Goal: Complete application form

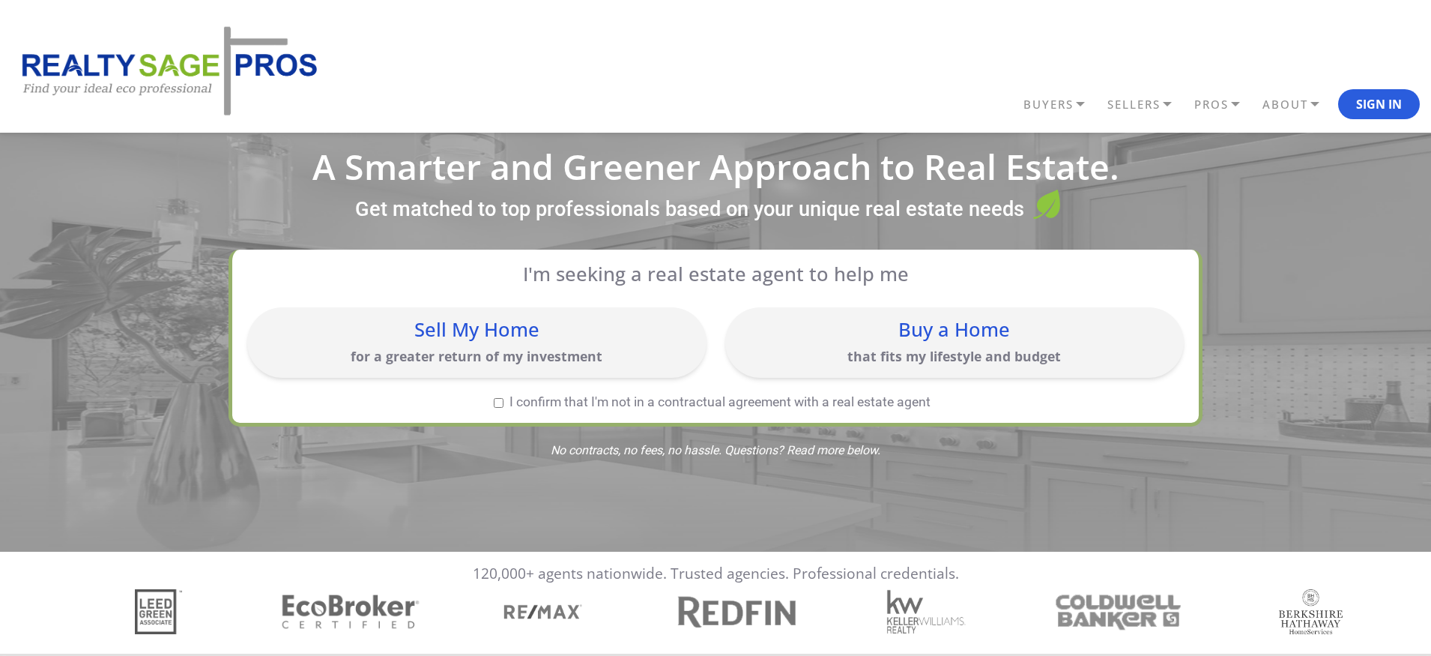
click at [875, 321] on div "Buy a Home" at bounding box center [955, 329] width 444 height 19
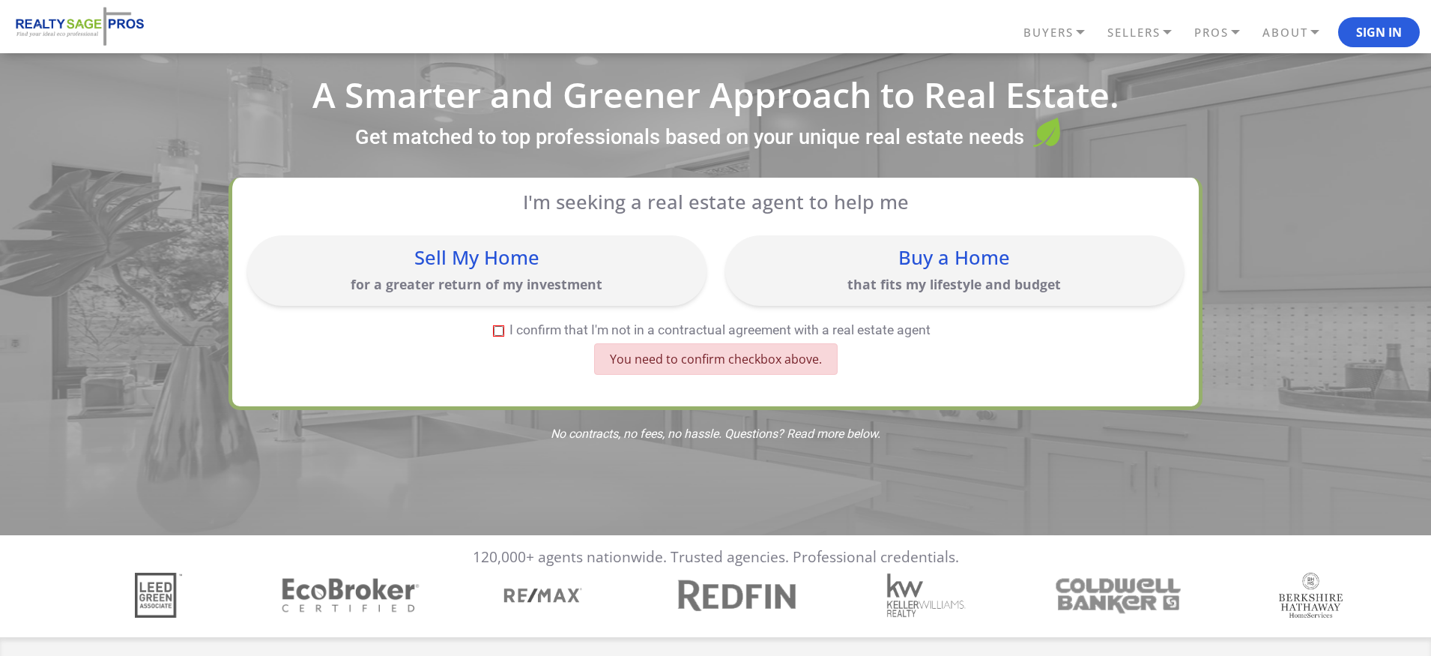
scroll to position [75, 0]
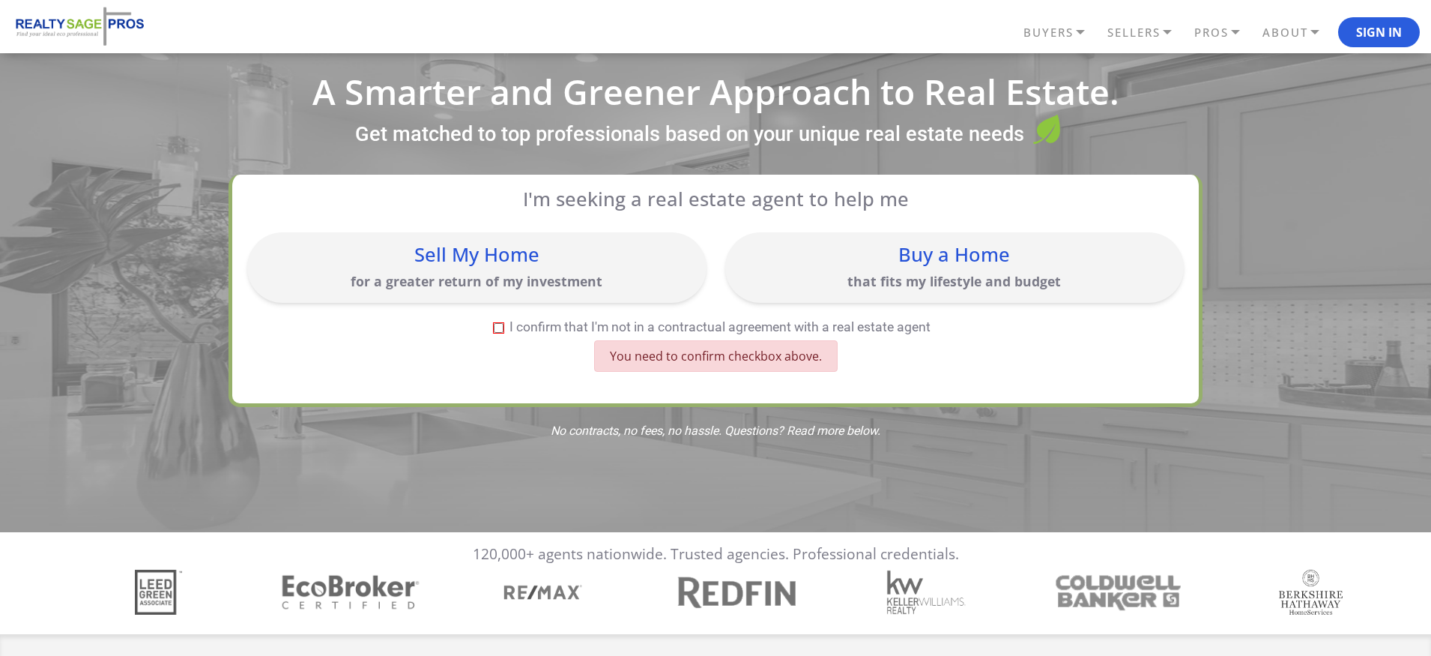
click at [501, 327] on input "I confirm that I'm not in a contractual agreement with a real estate agent" at bounding box center [499, 328] width 10 height 10
checkbox input "true"
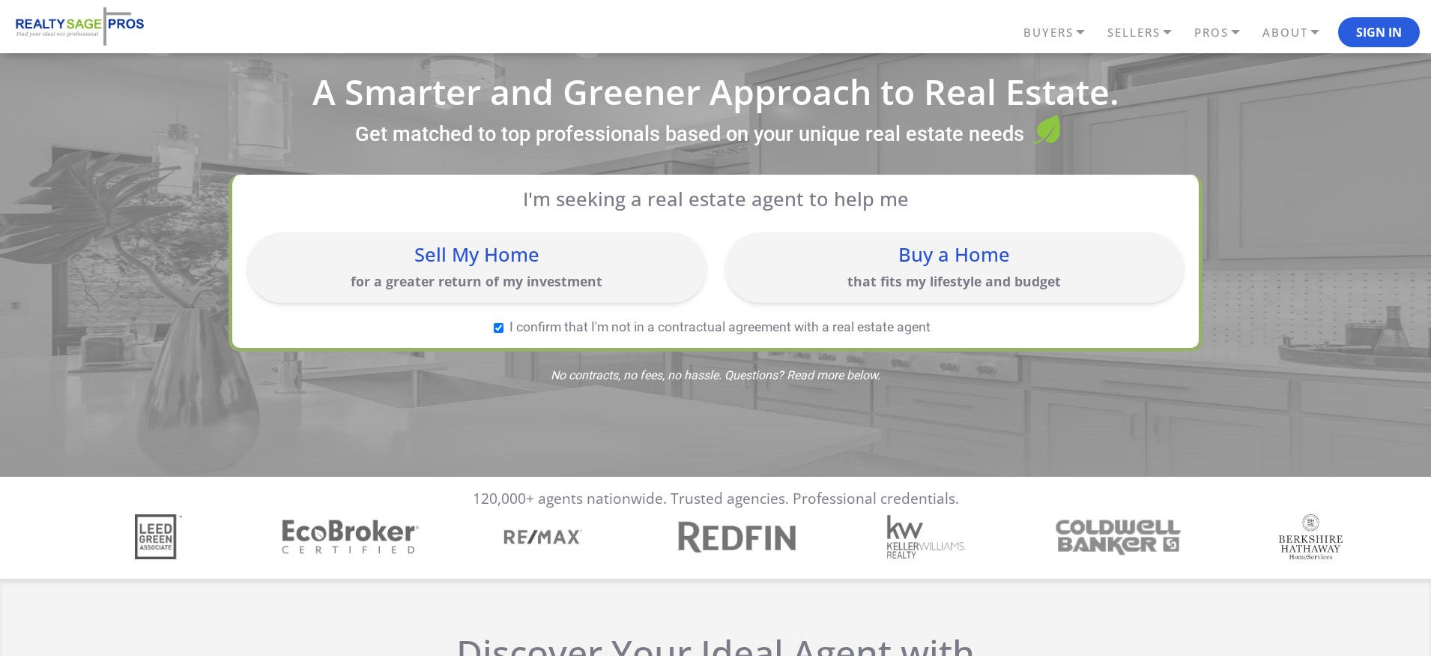
click at [883, 277] on p "that fits my lifestyle and budget" at bounding box center [955, 281] width 444 height 19
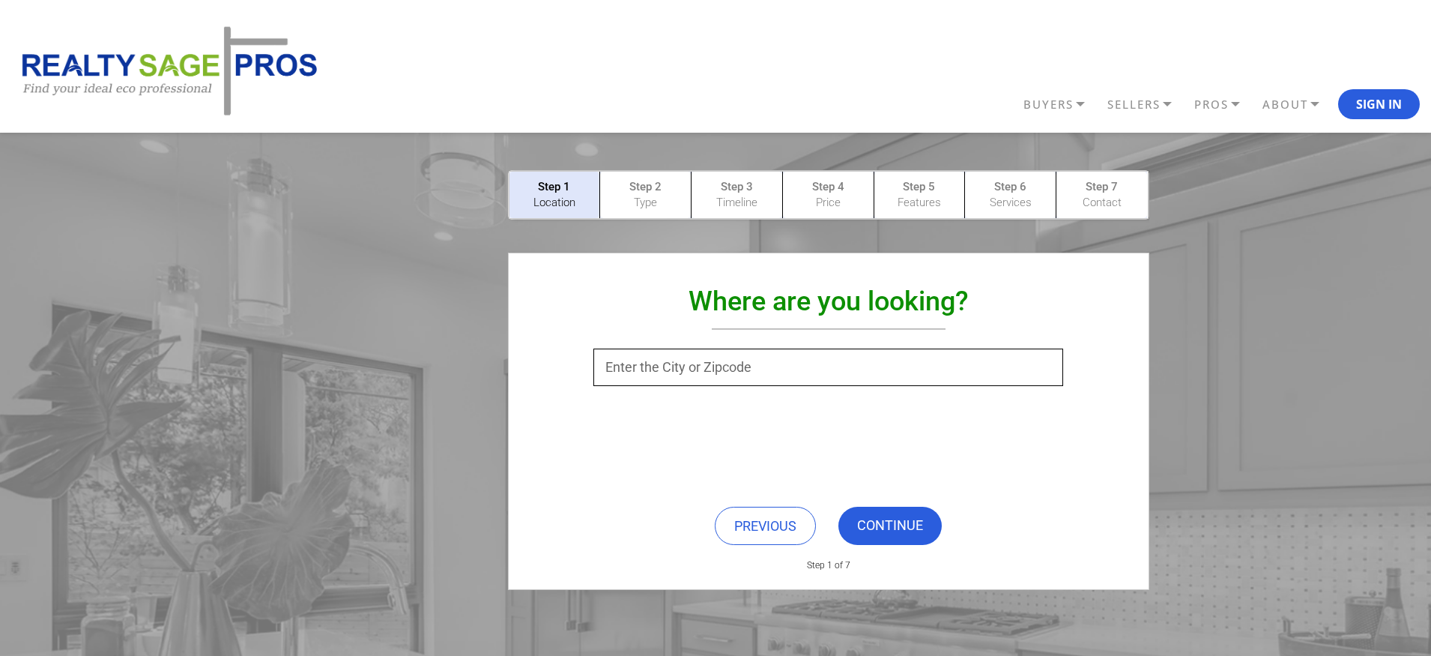
click at [707, 379] on input "text" at bounding box center [828, 366] width 470 height 37
click at [890, 519] on link "CONTINUE" at bounding box center [890, 526] width 103 height 38
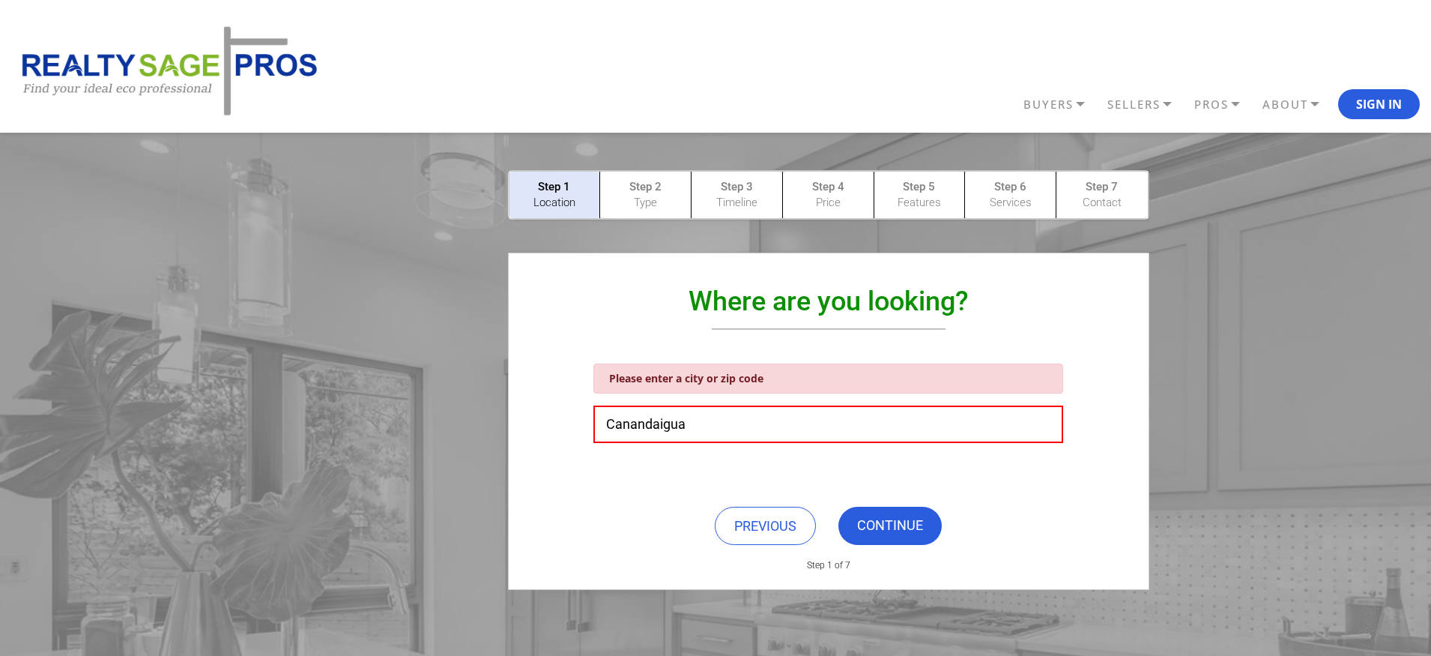
drag, startPoint x: 733, startPoint y: 438, endPoint x: 546, endPoint y: 424, distance: 187.8
click at [546, 424] on div "Please enter a city or zip code [GEOGRAPHIC_DATA]" at bounding box center [828, 392] width 587 height 102
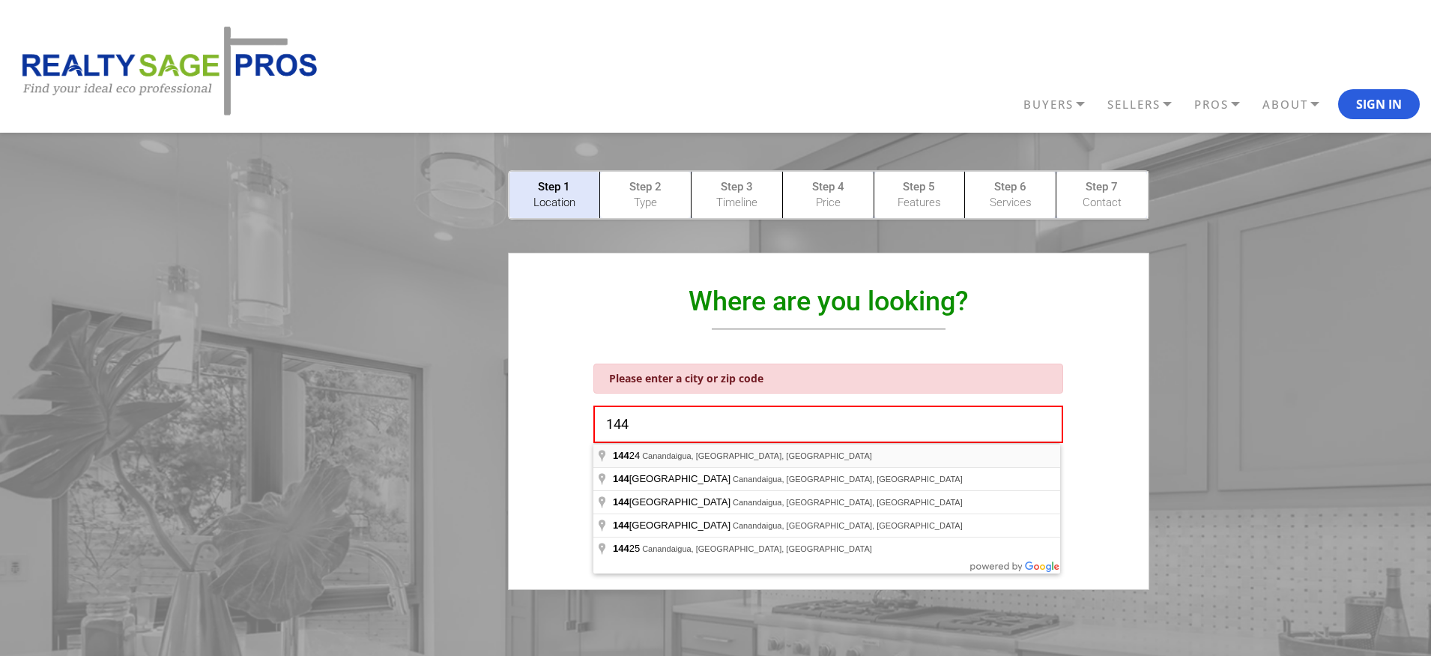
type input "Canandaigua, [GEOGRAPHIC_DATA] 14424, [GEOGRAPHIC_DATA]"
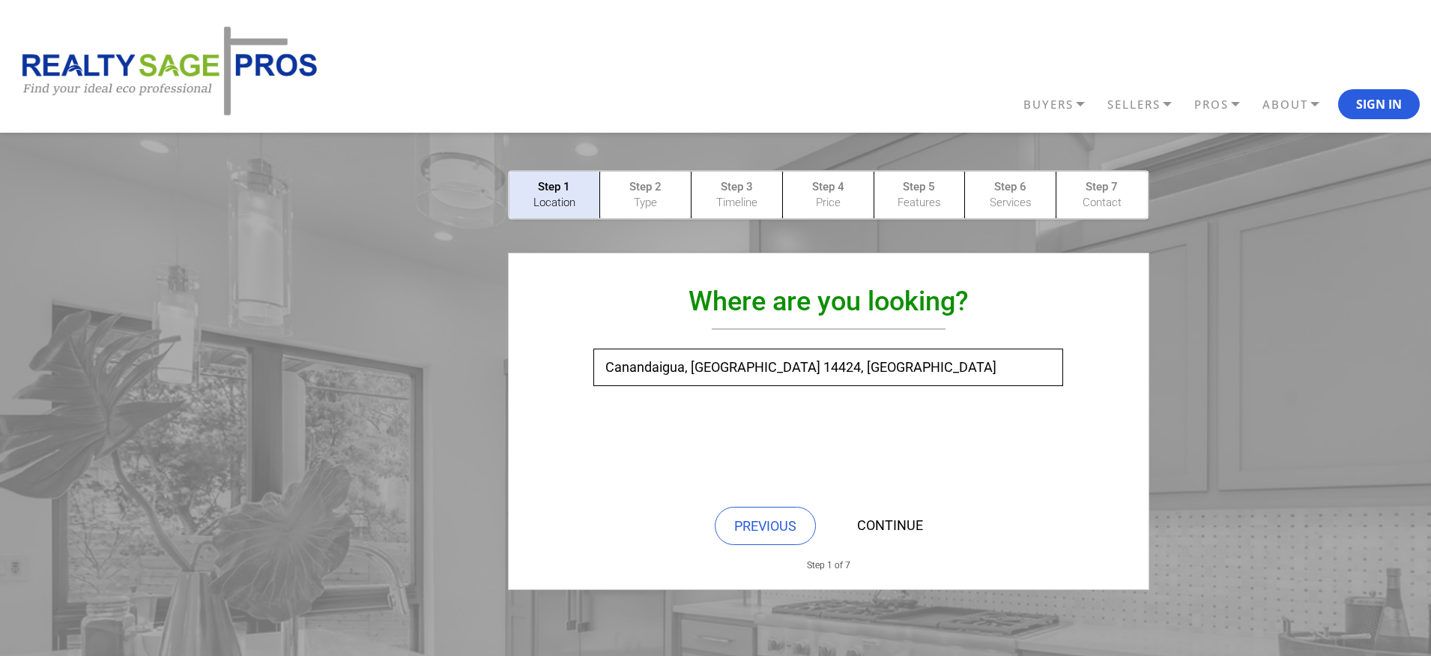
click at [869, 522] on link "CONTINUE" at bounding box center [890, 526] width 103 height 38
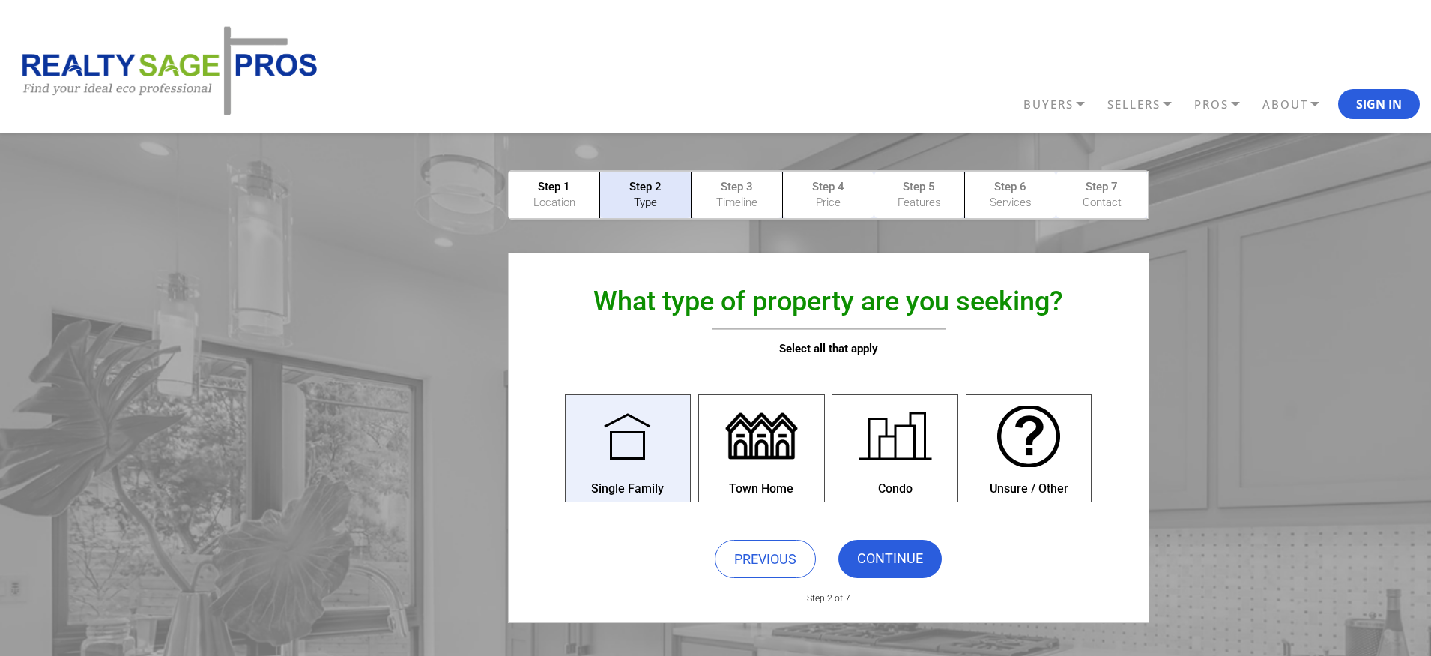
click at [638, 458] on div at bounding box center [628, 436] width 82 height 82
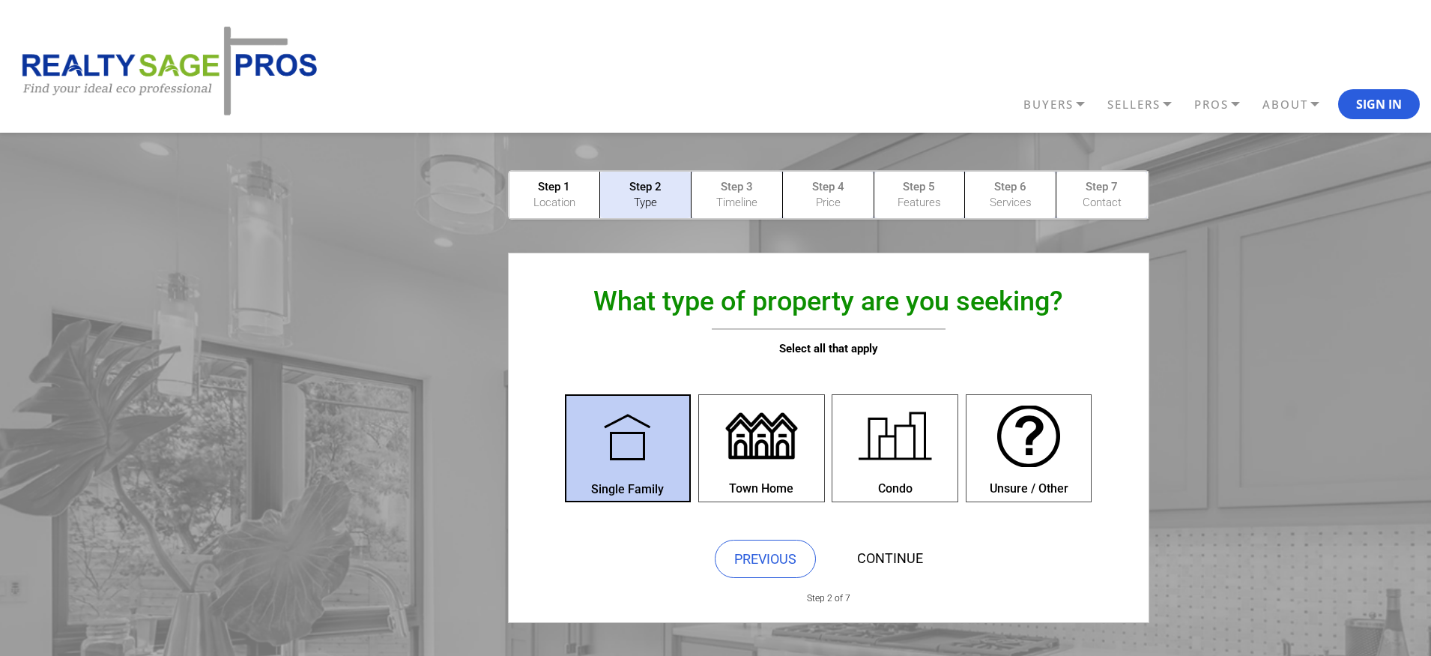
click at [879, 552] on link "CONTINUE" at bounding box center [890, 559] width 103 height 38
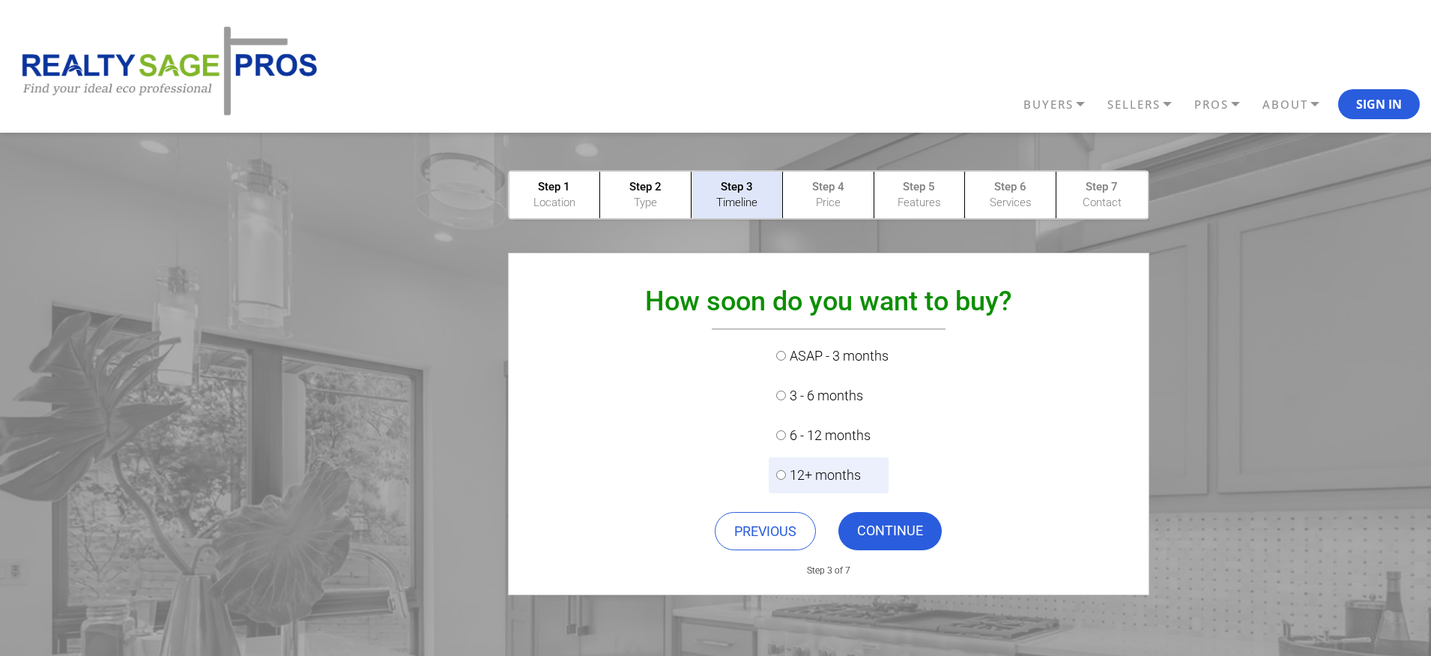
click at [781, 470] on input "12+ months" at bounding box center [781, 475] width 10 height 10
radio input "true"
click at [876, 530] on link "CONTINUE" at bounding box center [890, 531] width 103 height 38
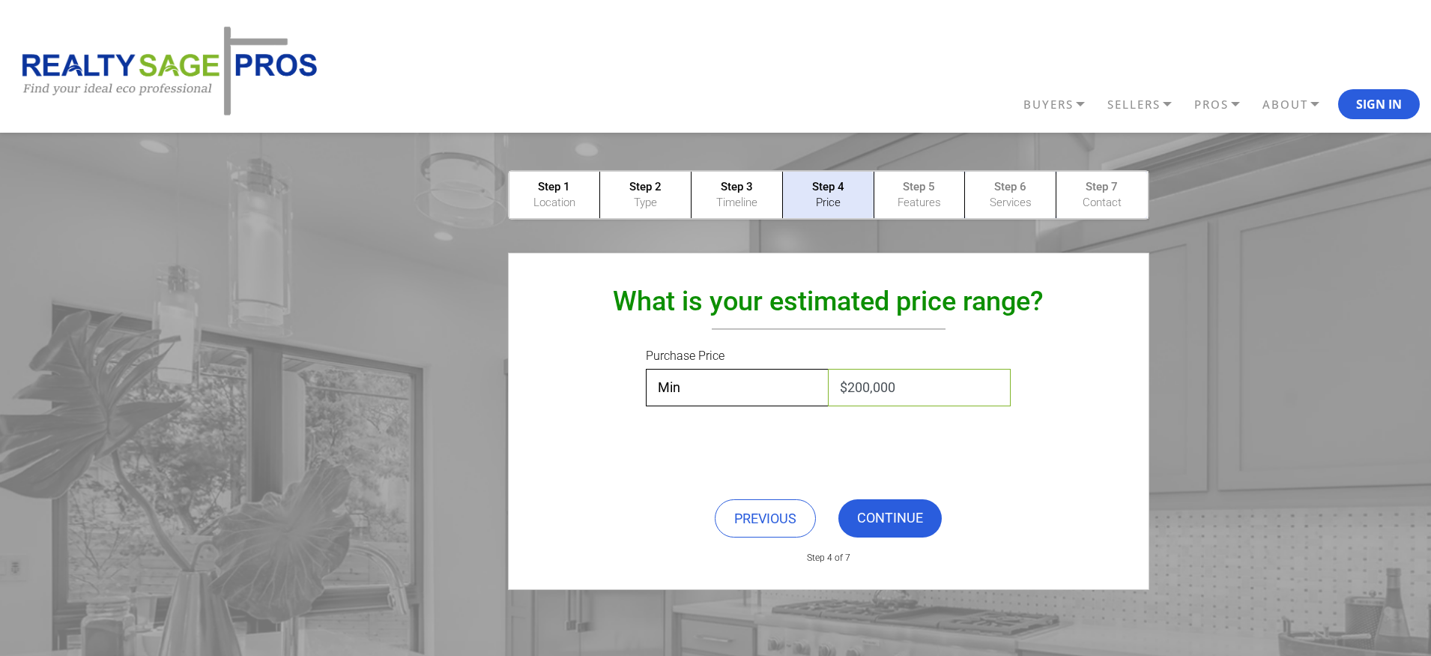
click at [828, 369] on select "Max $50,000 $100,000 $200,000 $300,000 $400,000 $500,000 $600,000 $700,000 $800…" at bounding box center [919, 387] width 183 height 37
select select "$300,000"
click at [828, 369] on select "Max $50,000 $100,000 $200,000 $300,000 $400,000 $500,000 $600,000 $700,000 $800…" at bounding box center [919, 387] width 183 height 37
click at [881, 522] on link "CONTINUE" at bounding box center [890, 518] width 103 height 38
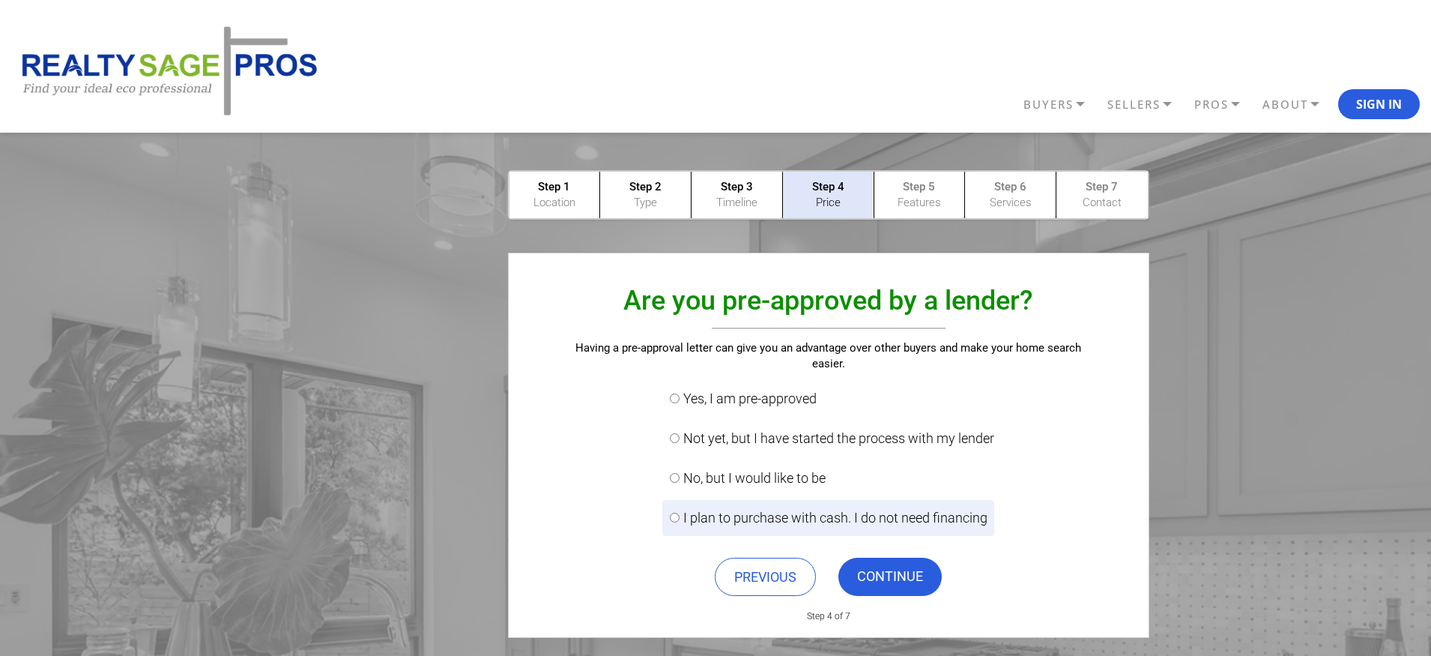
click at [674, 514] on input "I plan to purchase with cash. I do not need financing" at bounding box center [675, 518] width 10 height 10
radio input "true"
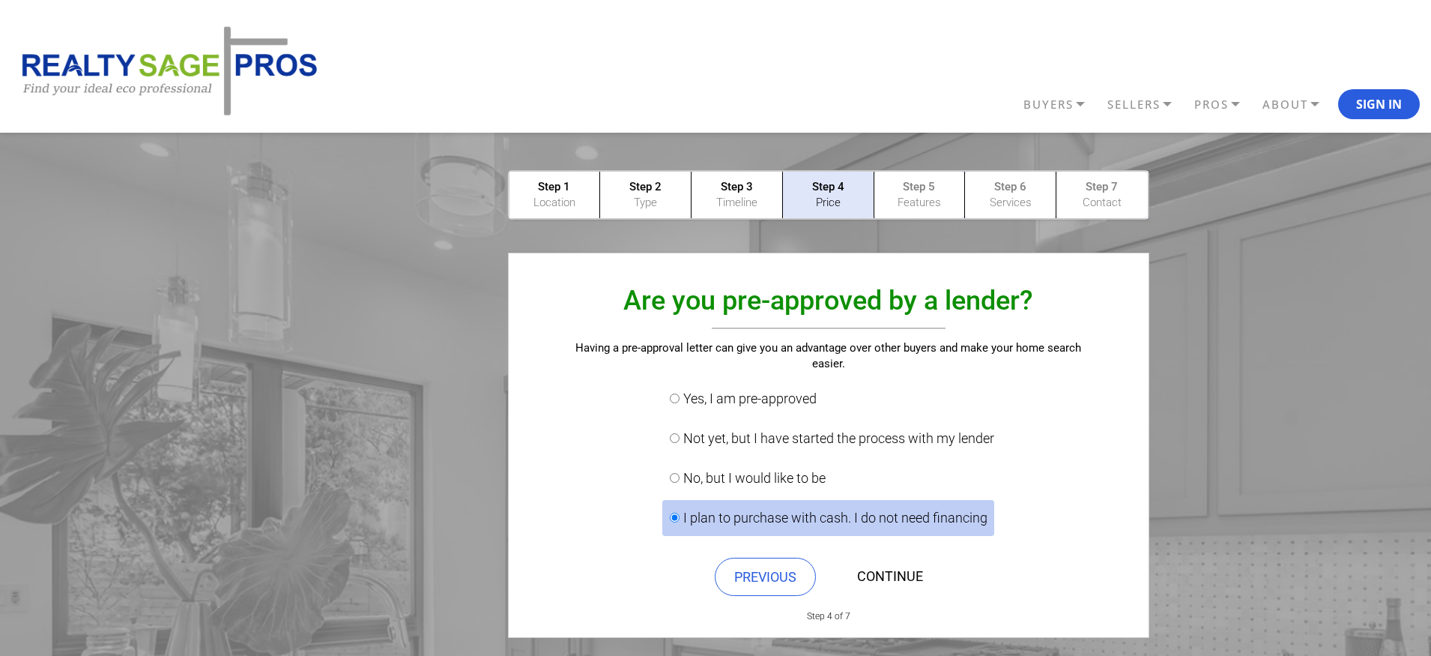
click at [879, 575] on link "CONTINUE" at bounding box center [890, 577] width 103 height 38
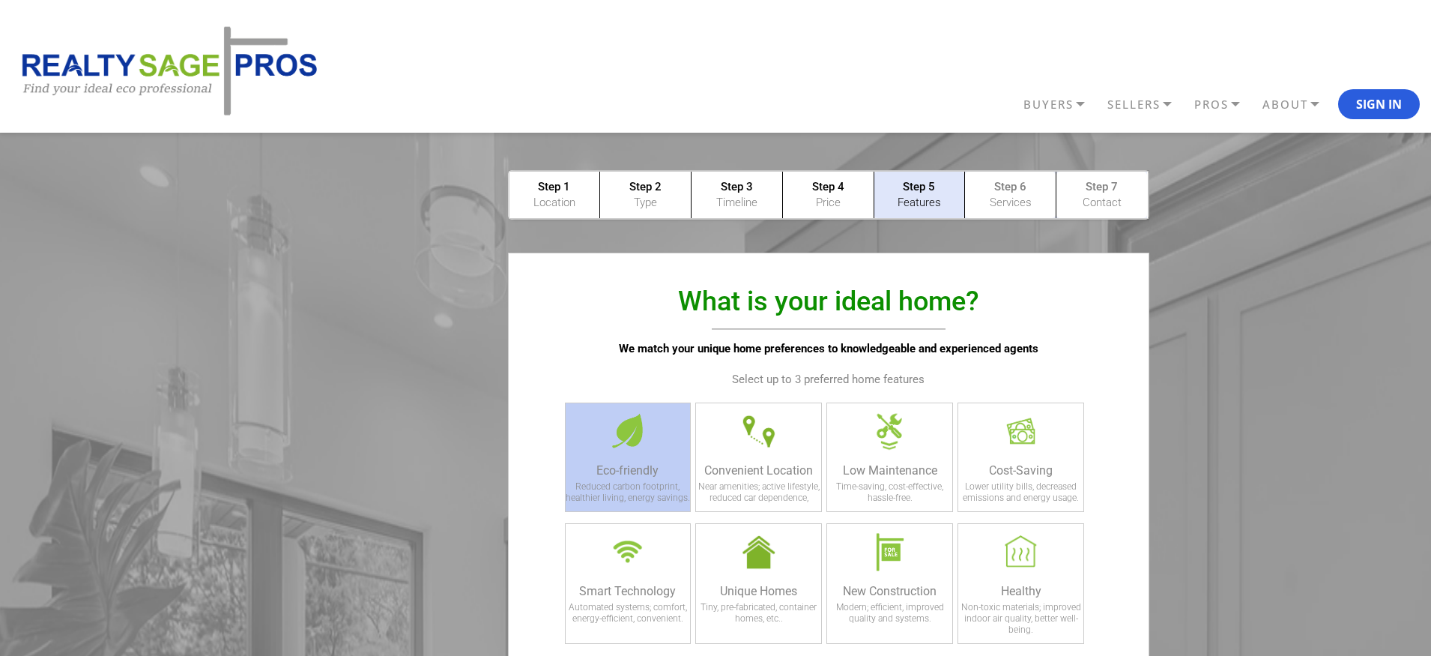
click at [659, 447] on div at bounding box center [628, 431] width 64 height 56
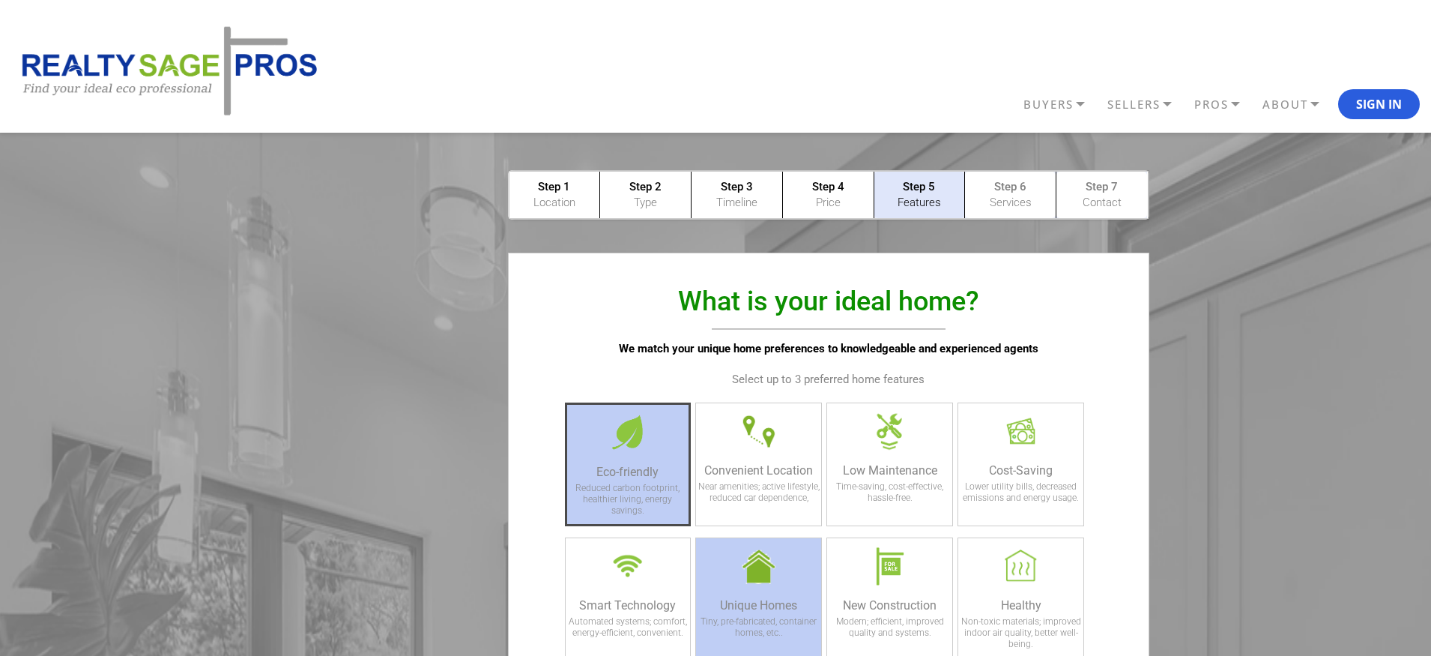
click at [760, 560] on div at bounding box center [759, 566] width 64 height 56
click at [1047, 106] on link "BUYERS" at bounding box center [1062, 104] width 84 height 26
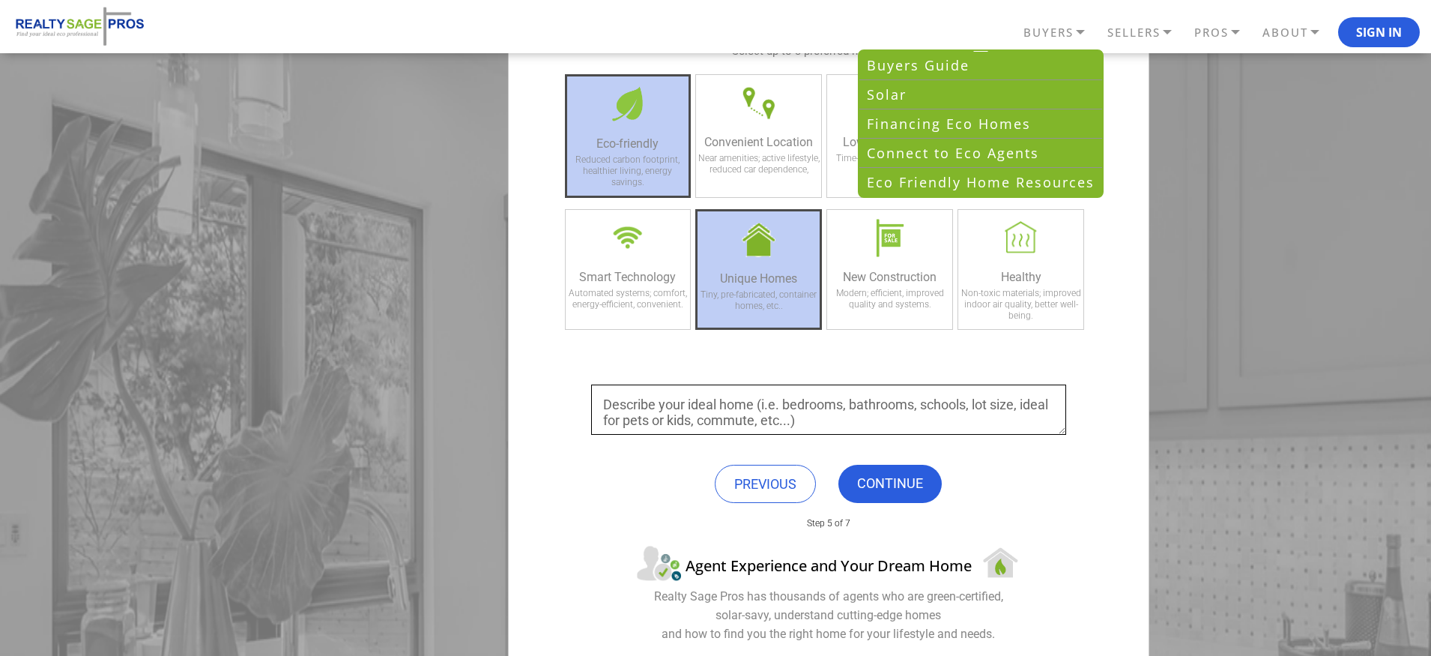
scroll to position [393, 0]
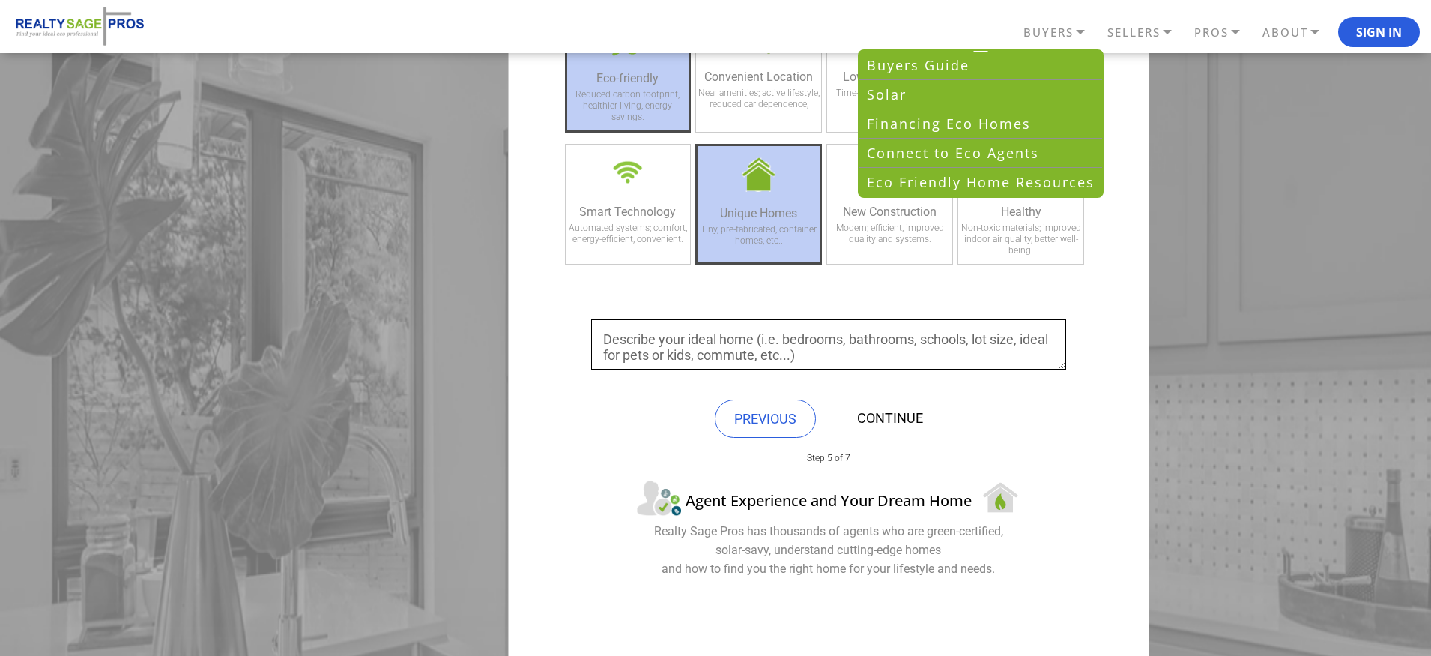
click at [898, 411] on link "CONTINUE" at bounding box center [890, 418] width 103 height 38
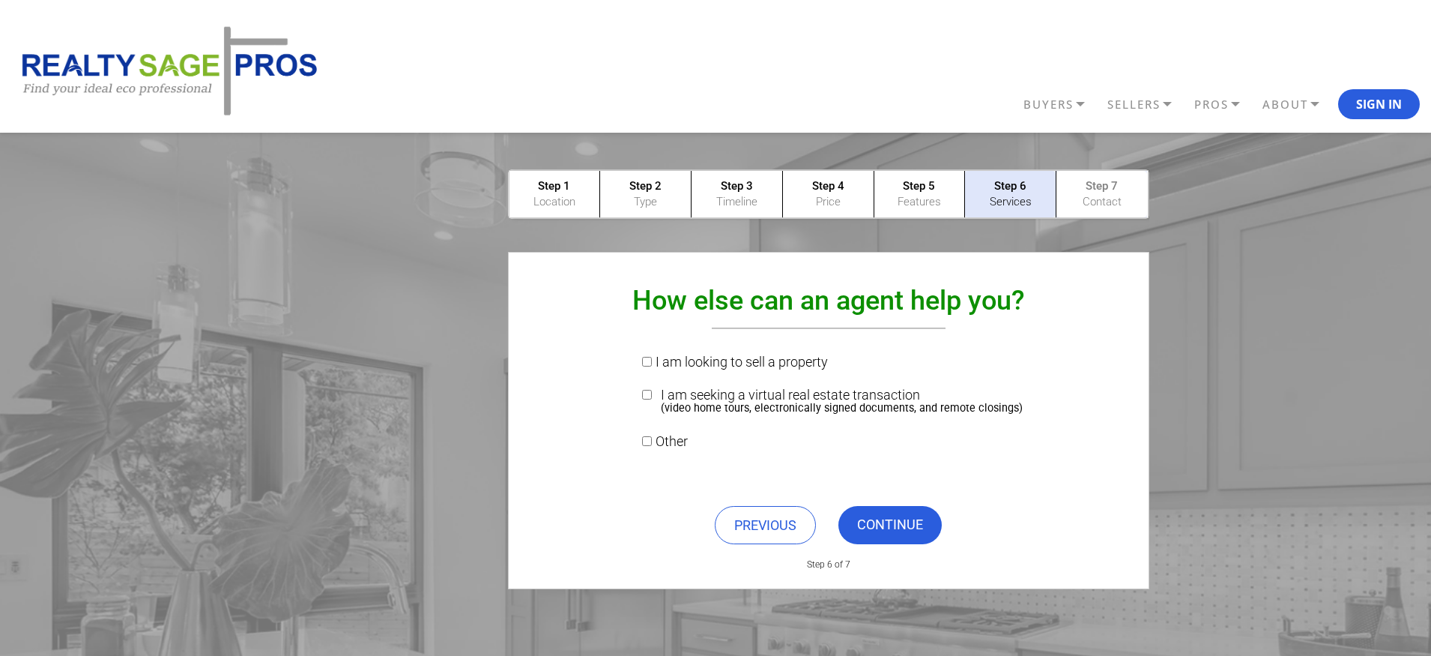
scroll to position [0, 0]
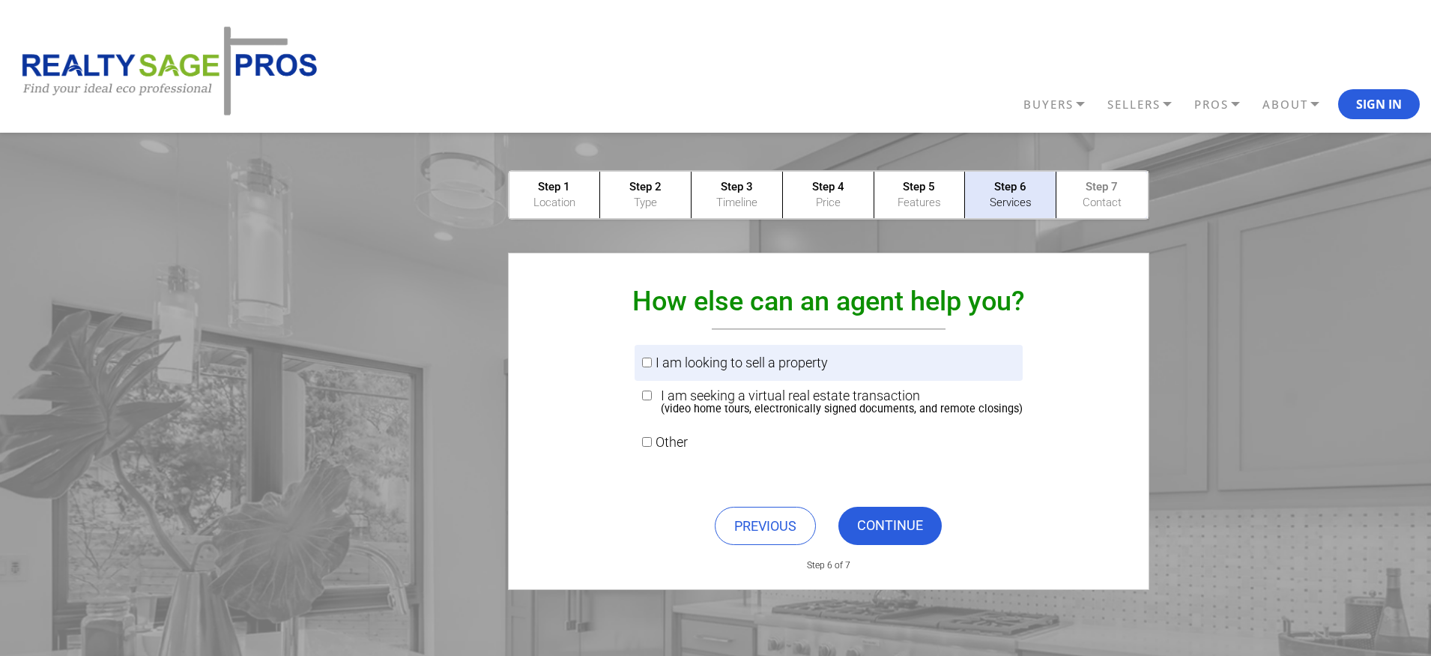
click at [650, 360] on input "I am looking to sell a property" at bounding box center [647, 362] width 10 height 10
checkbox input "true"
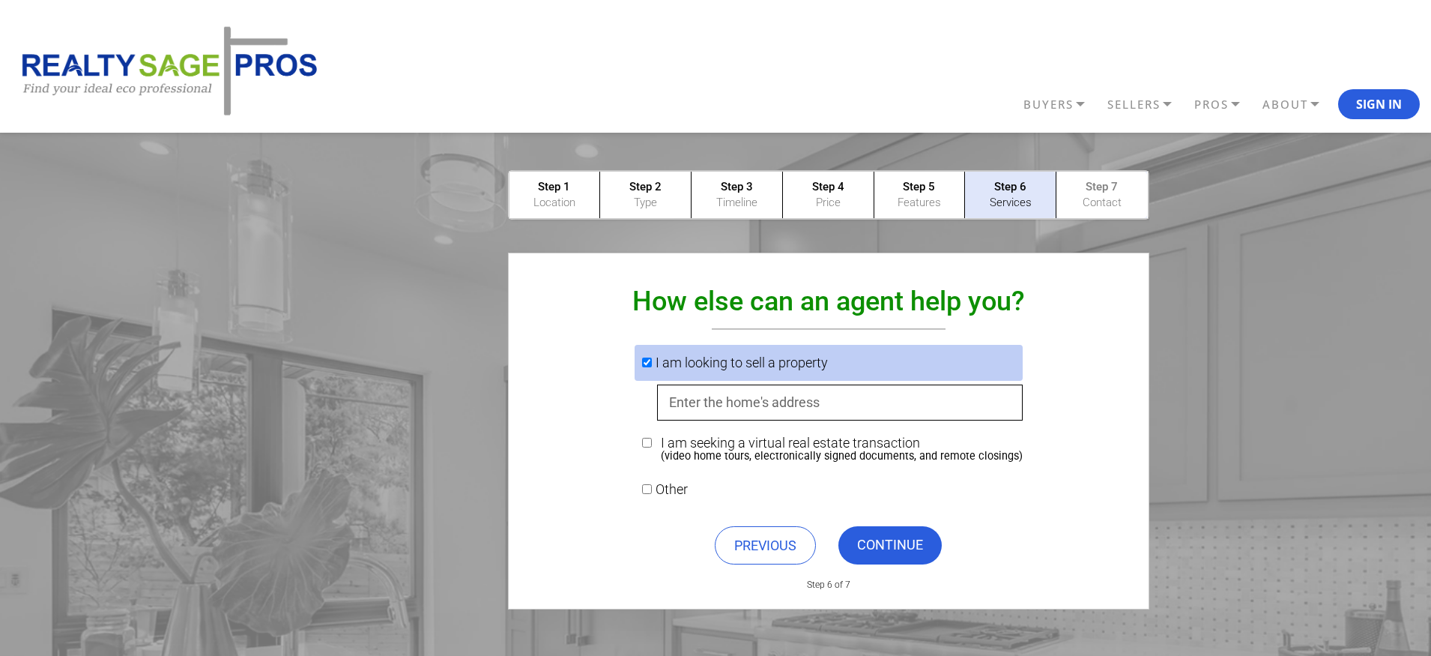
click at [743, 402] on input "text" at bounding box center [840, 402] width 366 height 36
type input "179 West Gibson Street"
click at [893, 540] on link "CONTINUE" at bounding box center [890, 545] width 103 height 38
